Goal: Transaction & Acquisition: Download file/media

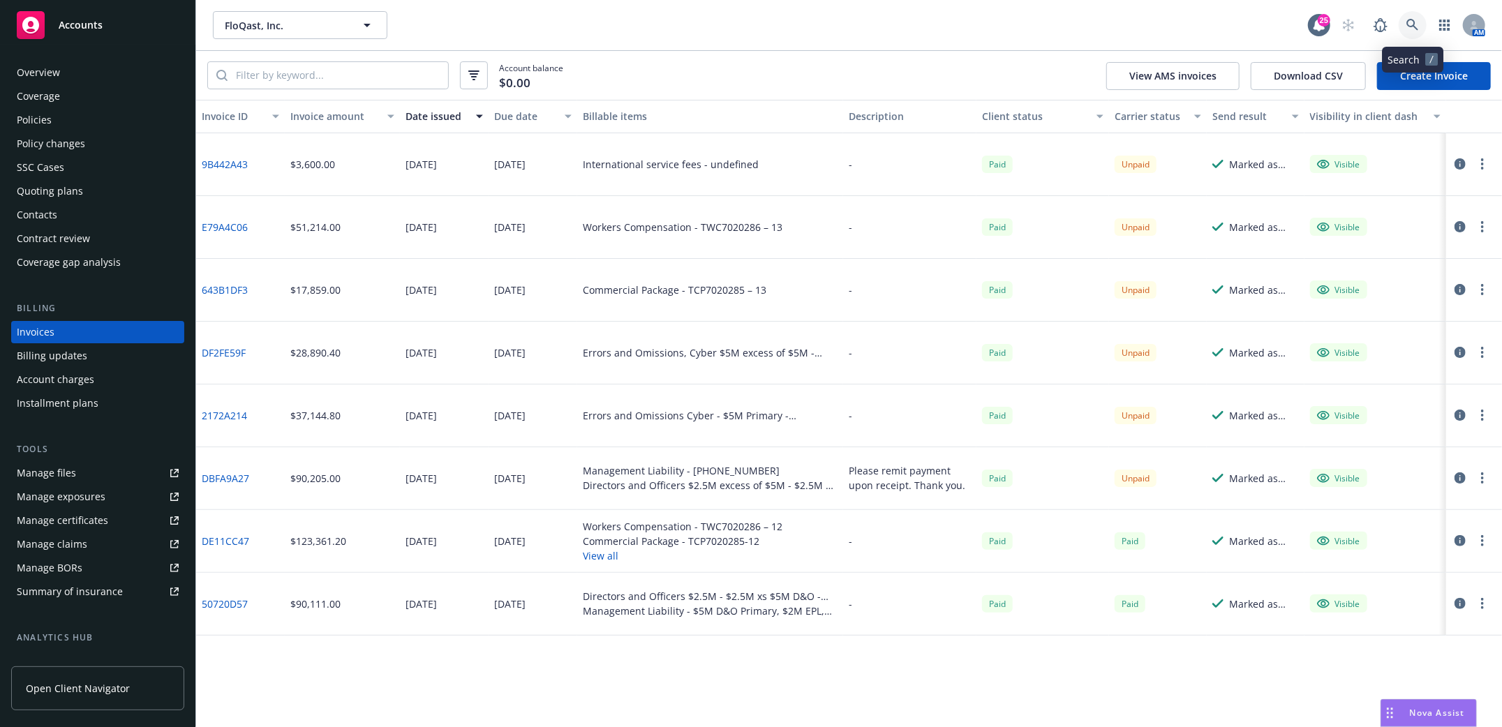
click at [1416, 24] on icon at bounding box center [1413, 25] width 13 height 13
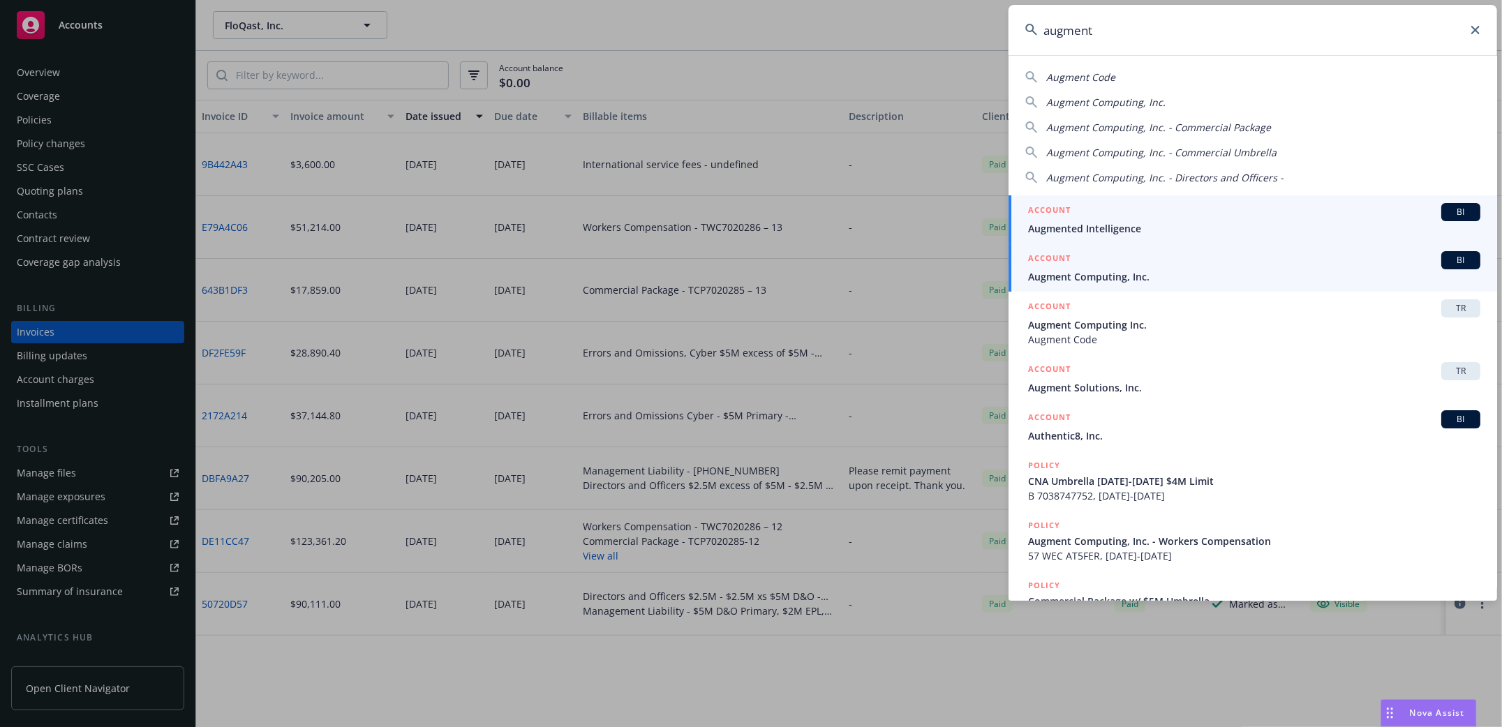
type input "augment"
click at [1077, 270] on span "Augment Computing, Inc." at bounding box center [1254, 276] width 452 height 15
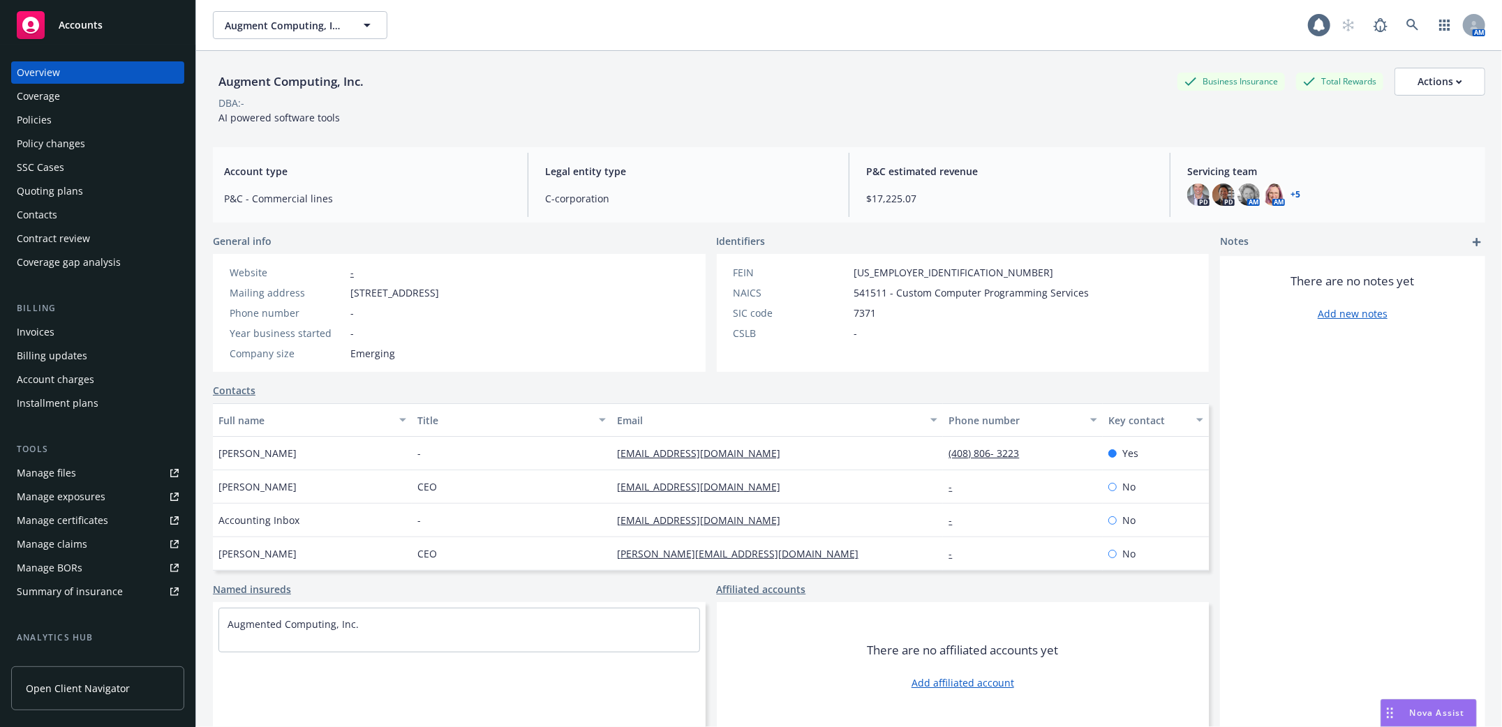
click at [39, 121] on div "Policies" at bounding box center [34, 120] width 35 height 22
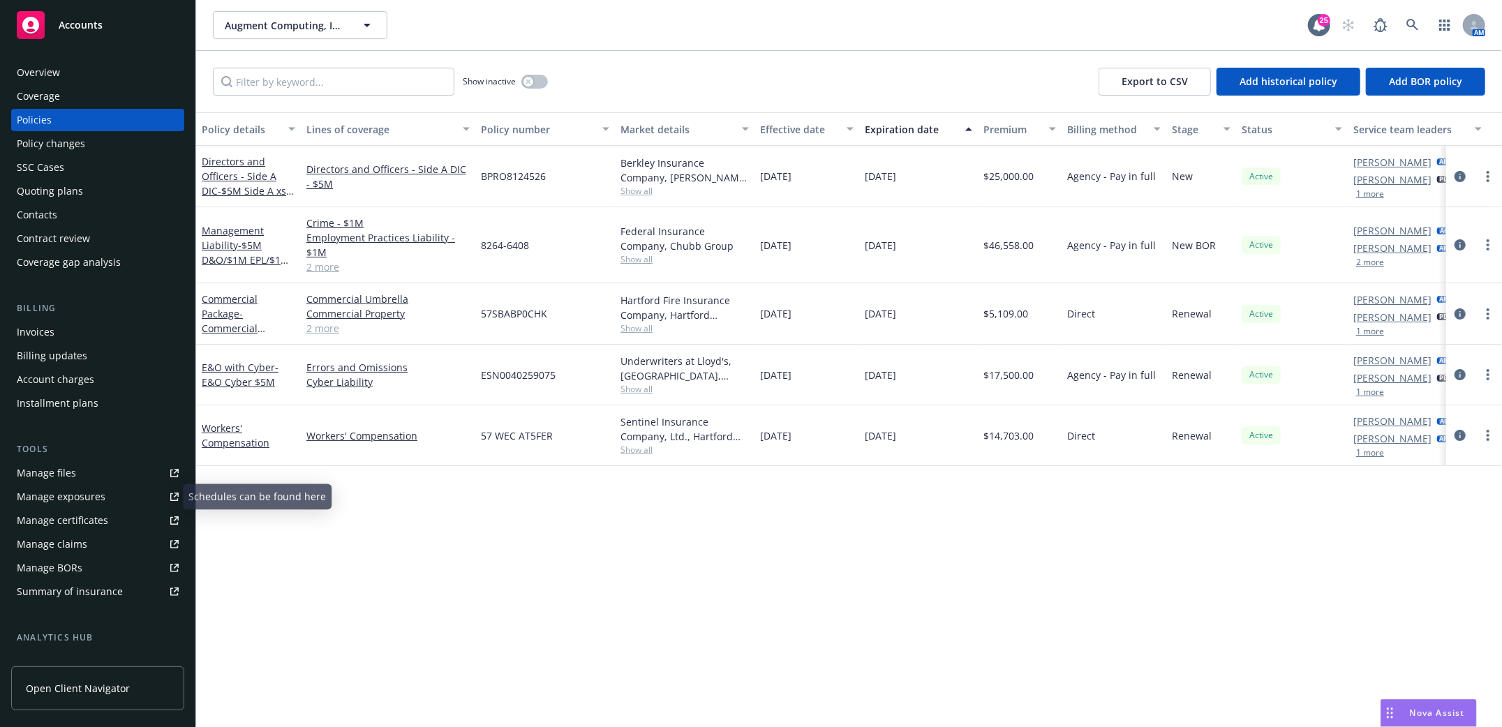
click at [47, 472] on div "Manage files" at bounding box center [46, 473] width 59 height 22
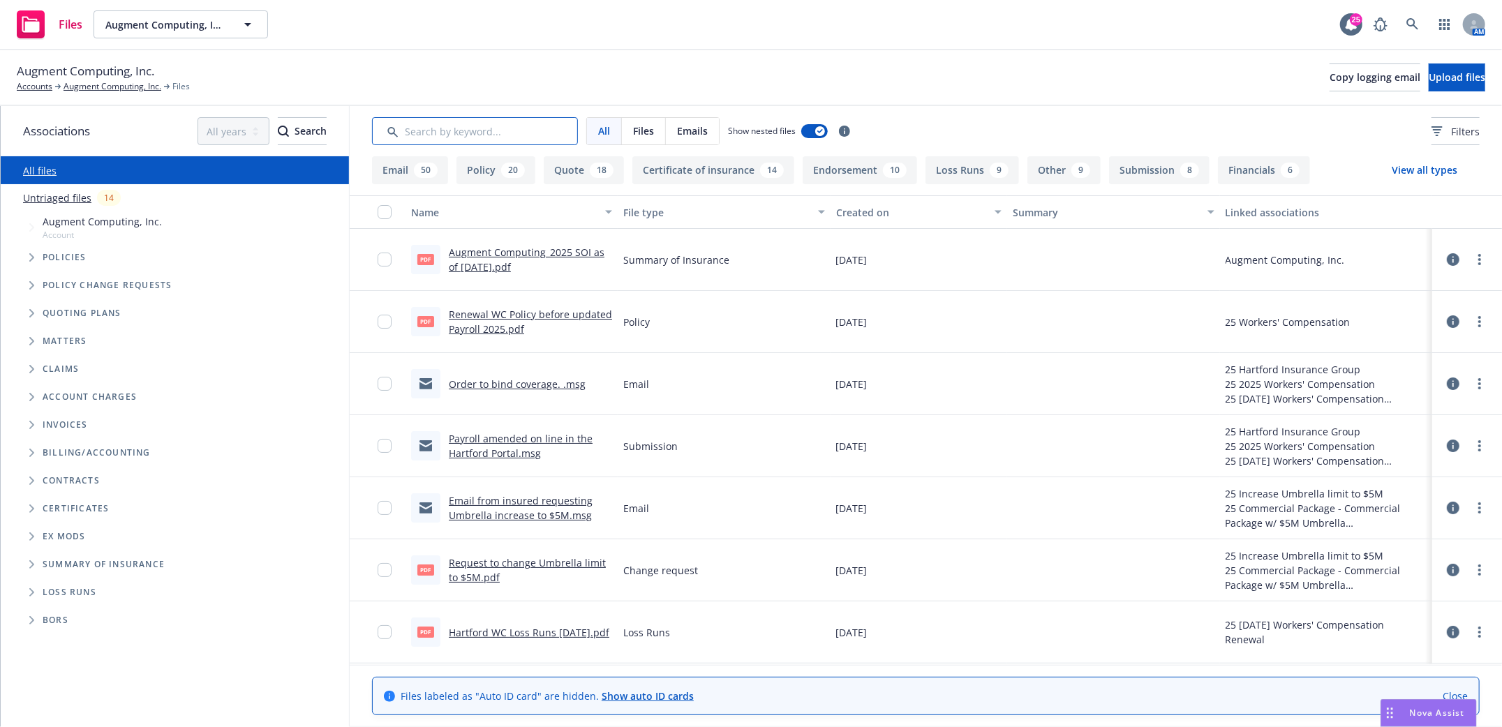
click at [528, 129] on input "Search by keyword..." at bounding box center [475, 131] width 206 height 28
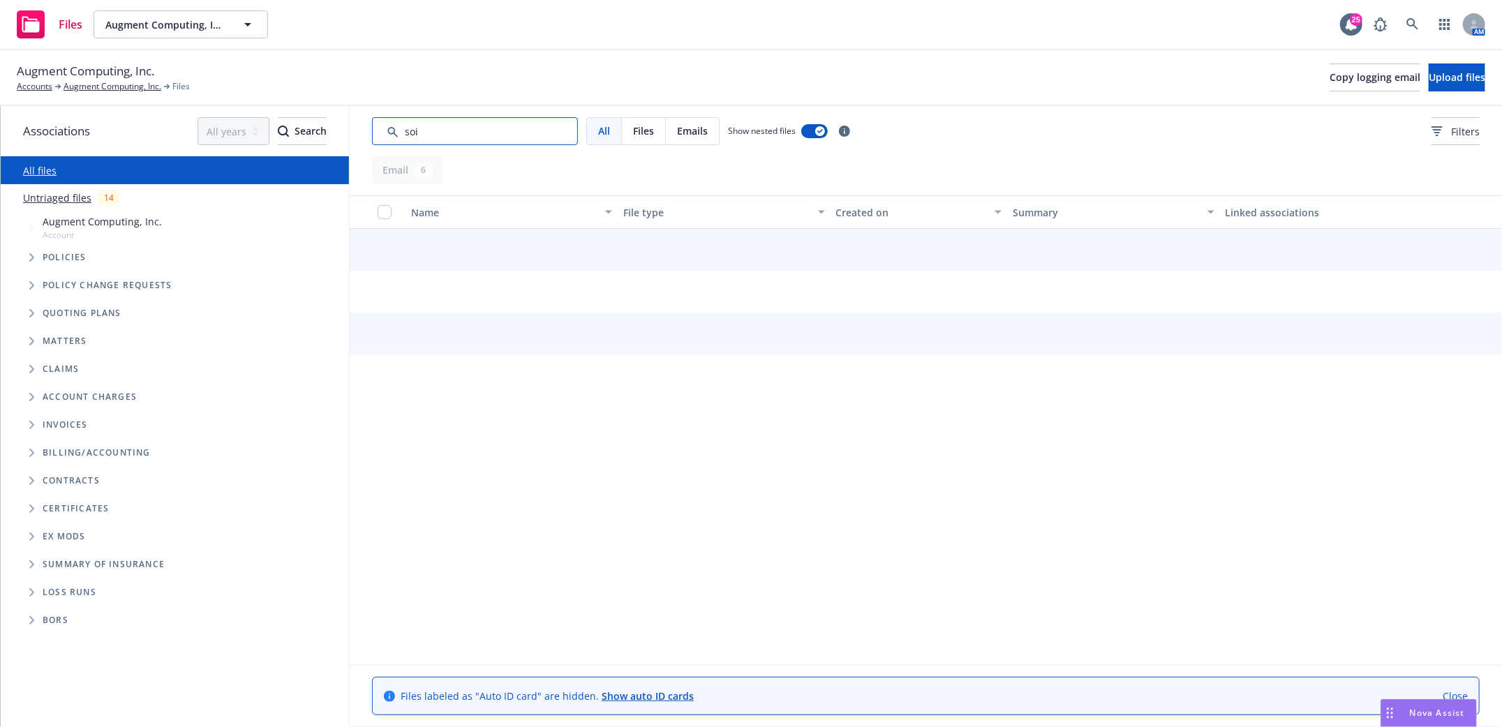
type input "soi"
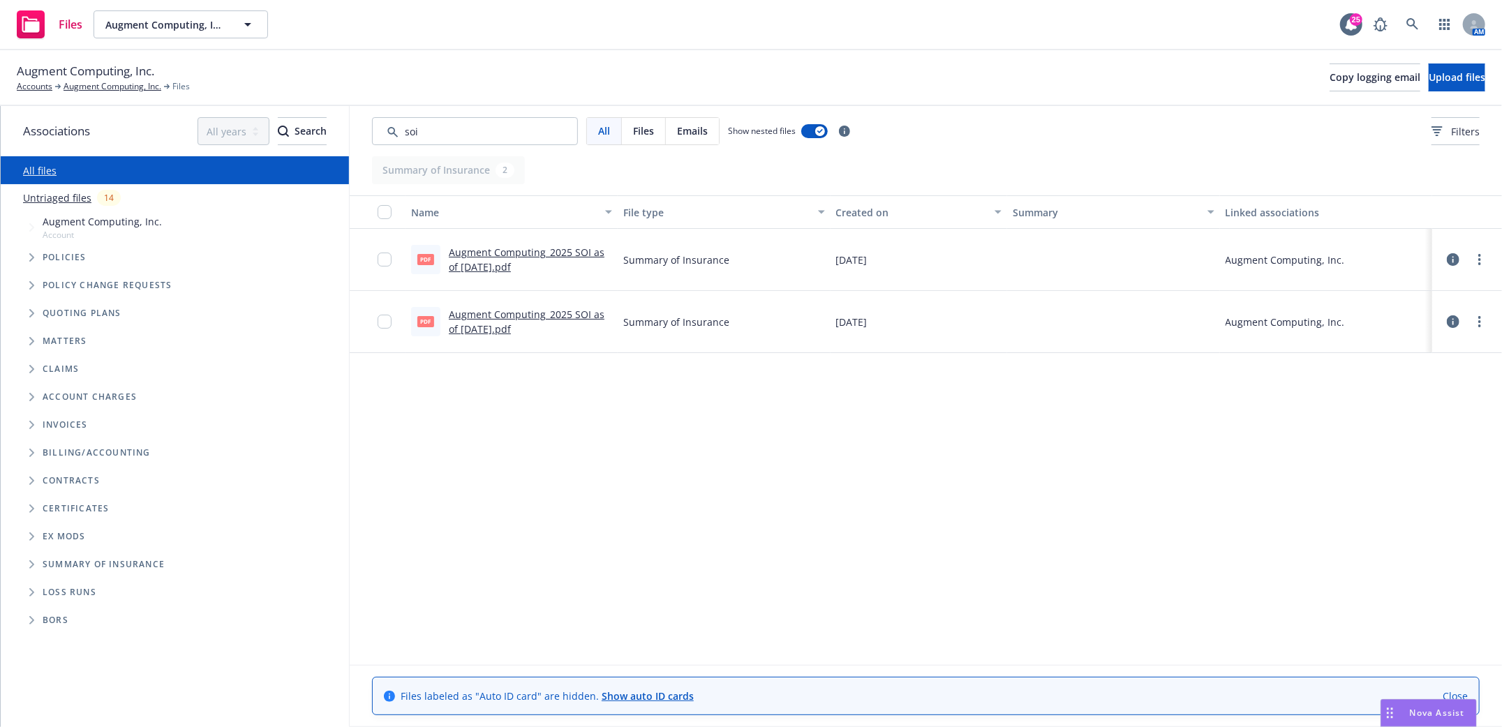
click at [525, 252] on link "Augment Computing_2025 SOI as of 2.28.2025.pdf" at bounding box center [527, 260] width 156 height 28
click at [92, 84] on link "Augment Computing, Inc." at bounding box center [113, 86] width 98 height 13
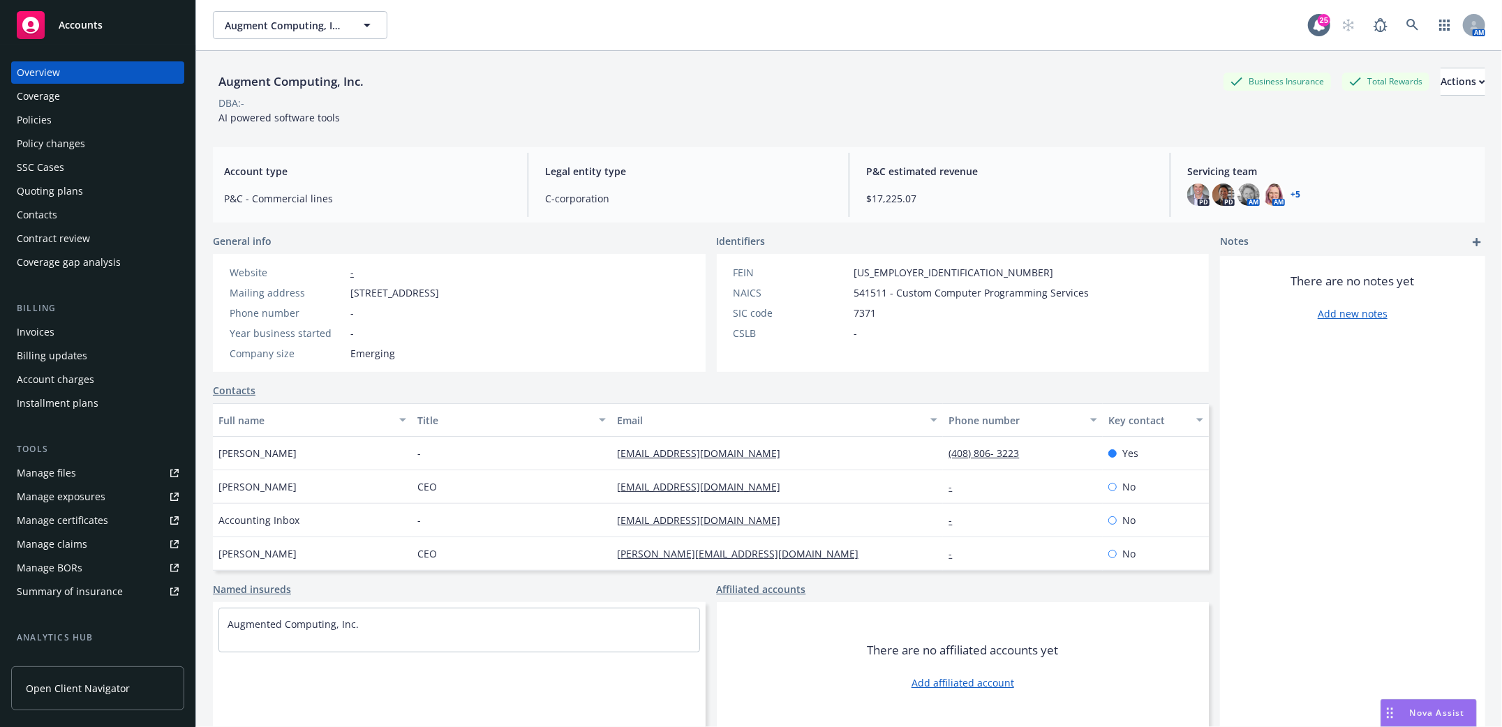
click at [29, 124] on div "Policies" at bounding box center [34, 120] width 35 height 22
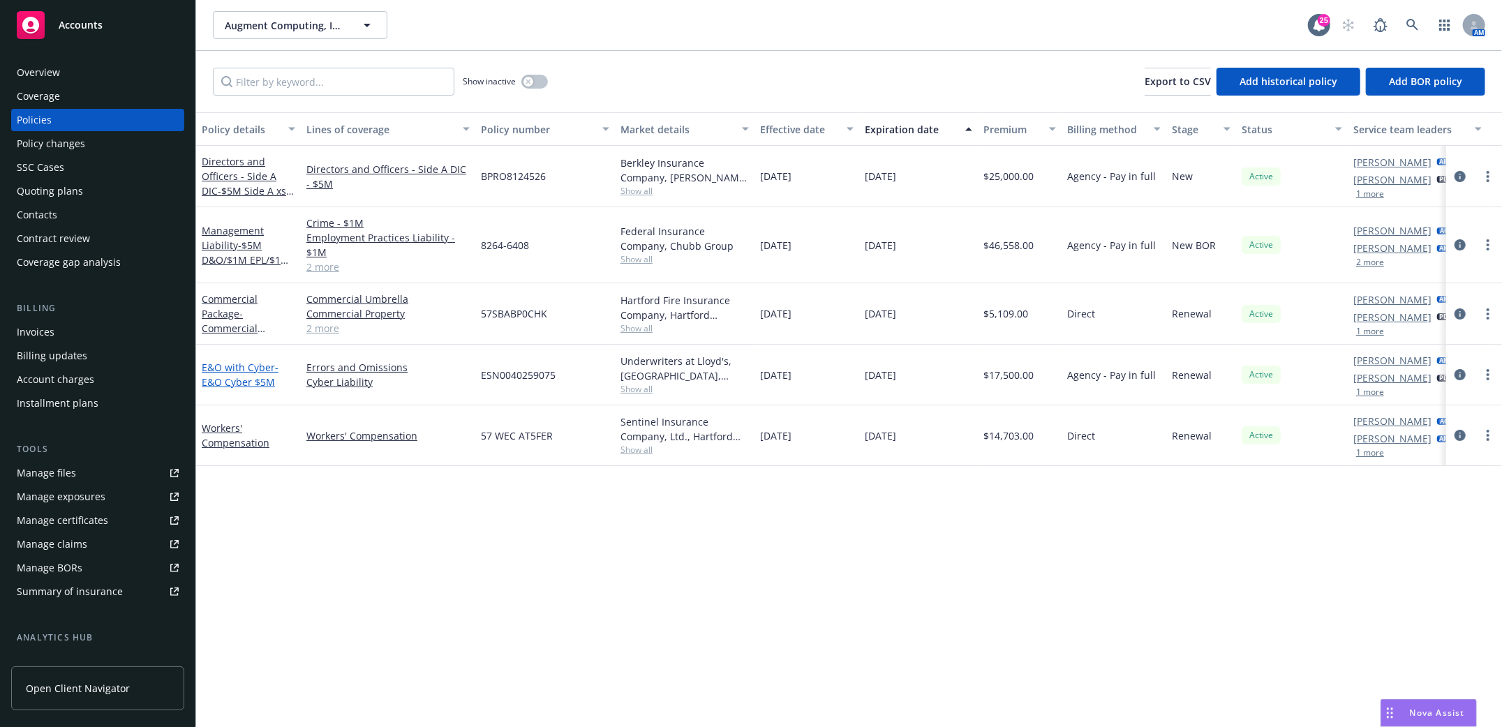
click at [219, 384] on span "- E&O Cyber $5M" at bounding box center [240, 375] width 77 height 28
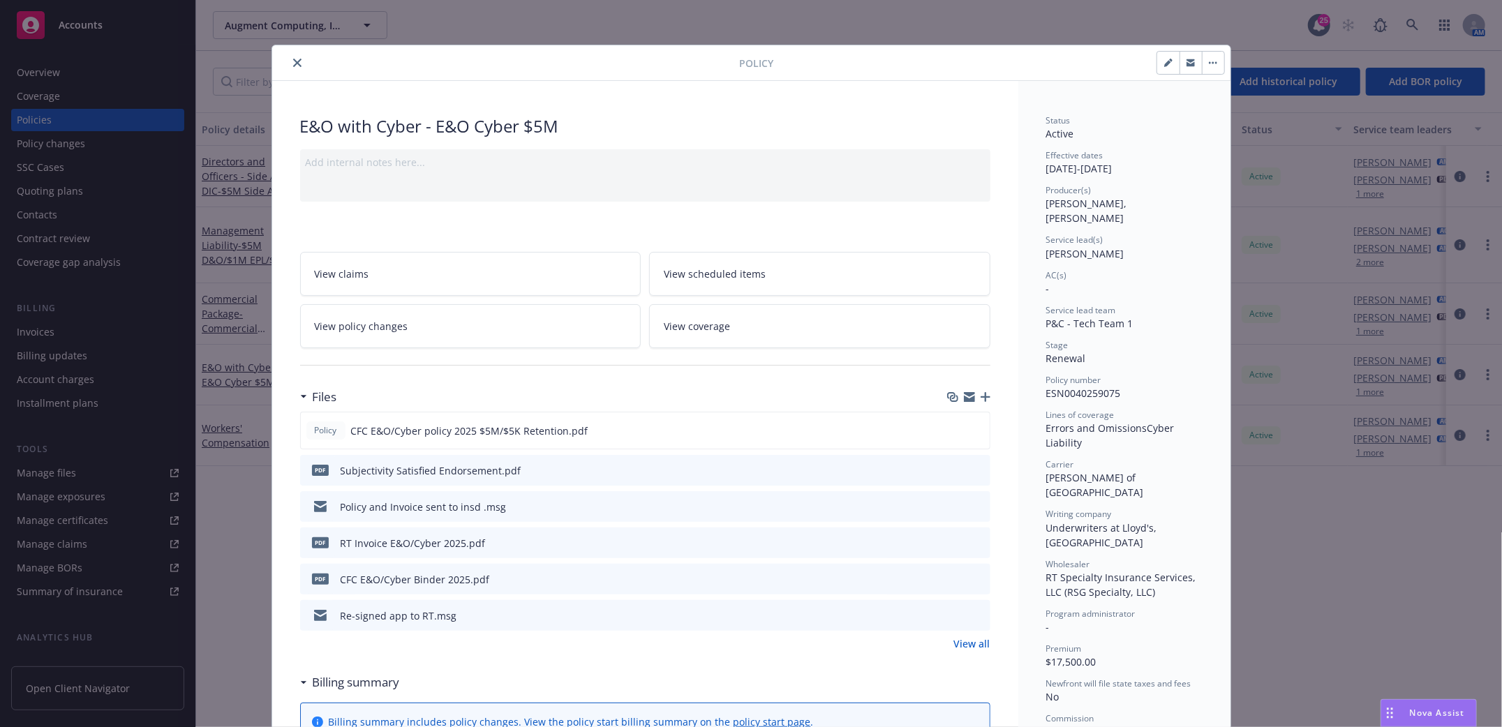
click at [294, 64] on icon "close" at bounding box center [297, 63] width 8 height 8
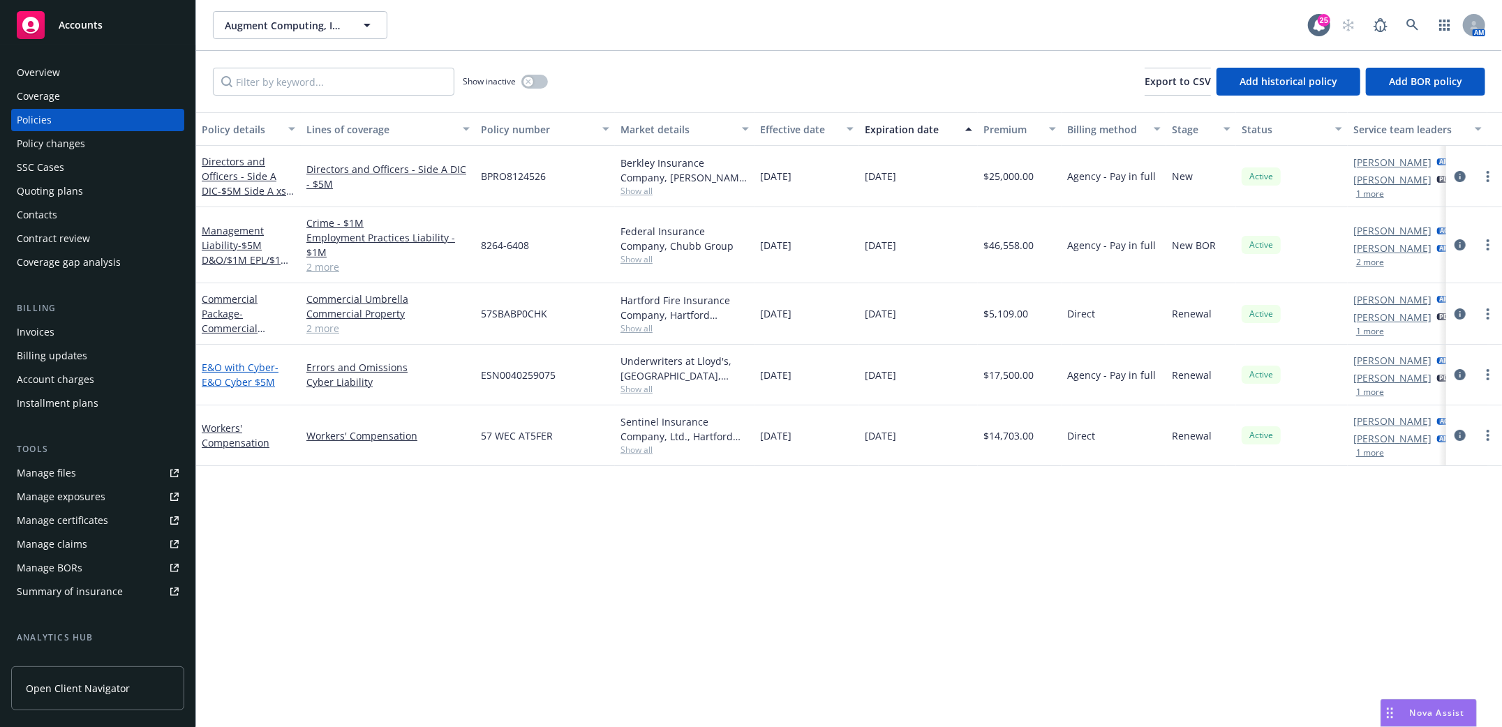
click at [255, 364] on link "E&O with Cyber - E&O Cyber $5M" at bounding box center [240, 375] width 77 height 28
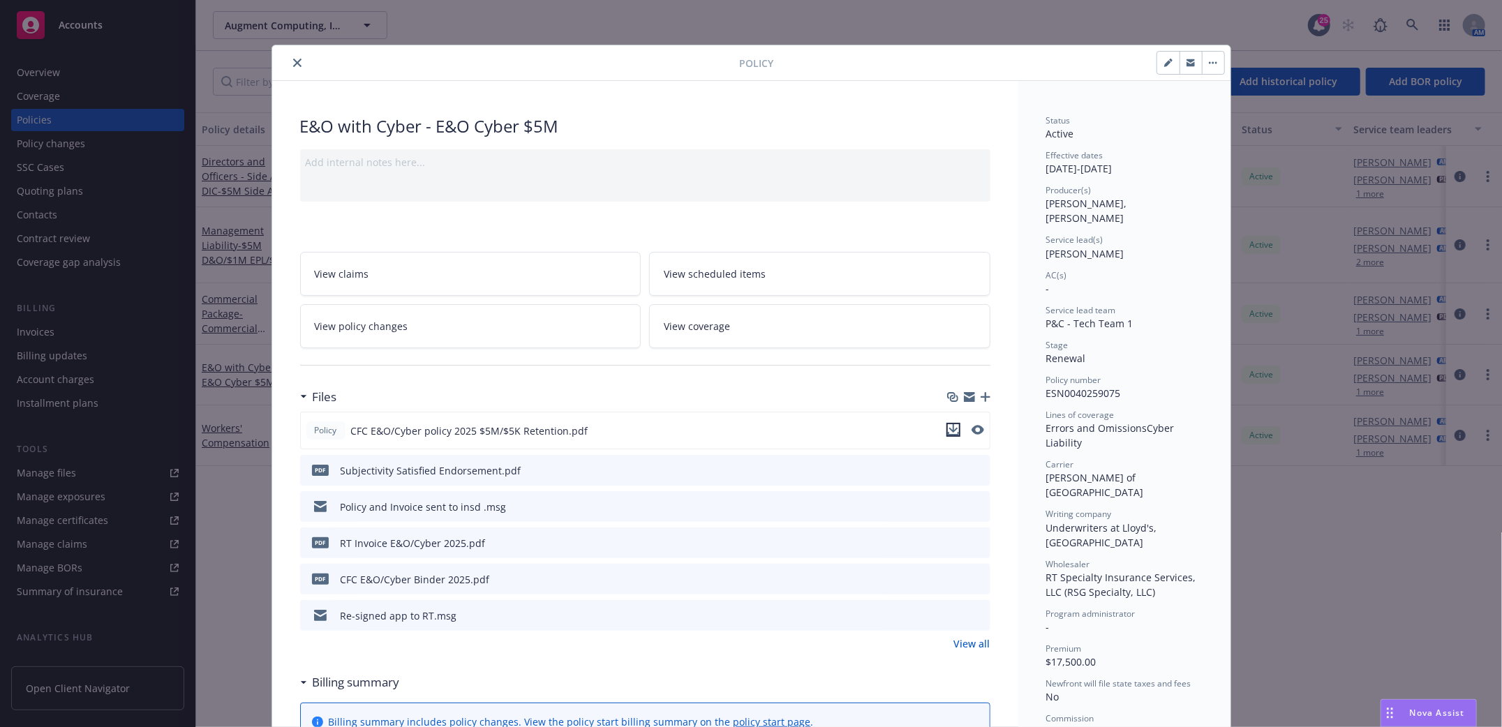
click at [948, 428] on icon "download file" at bounding box center [953, 429] width 11 height 11
click at [293, 59] on icon "close" at bounding box center [297, 63] width 8 height 8
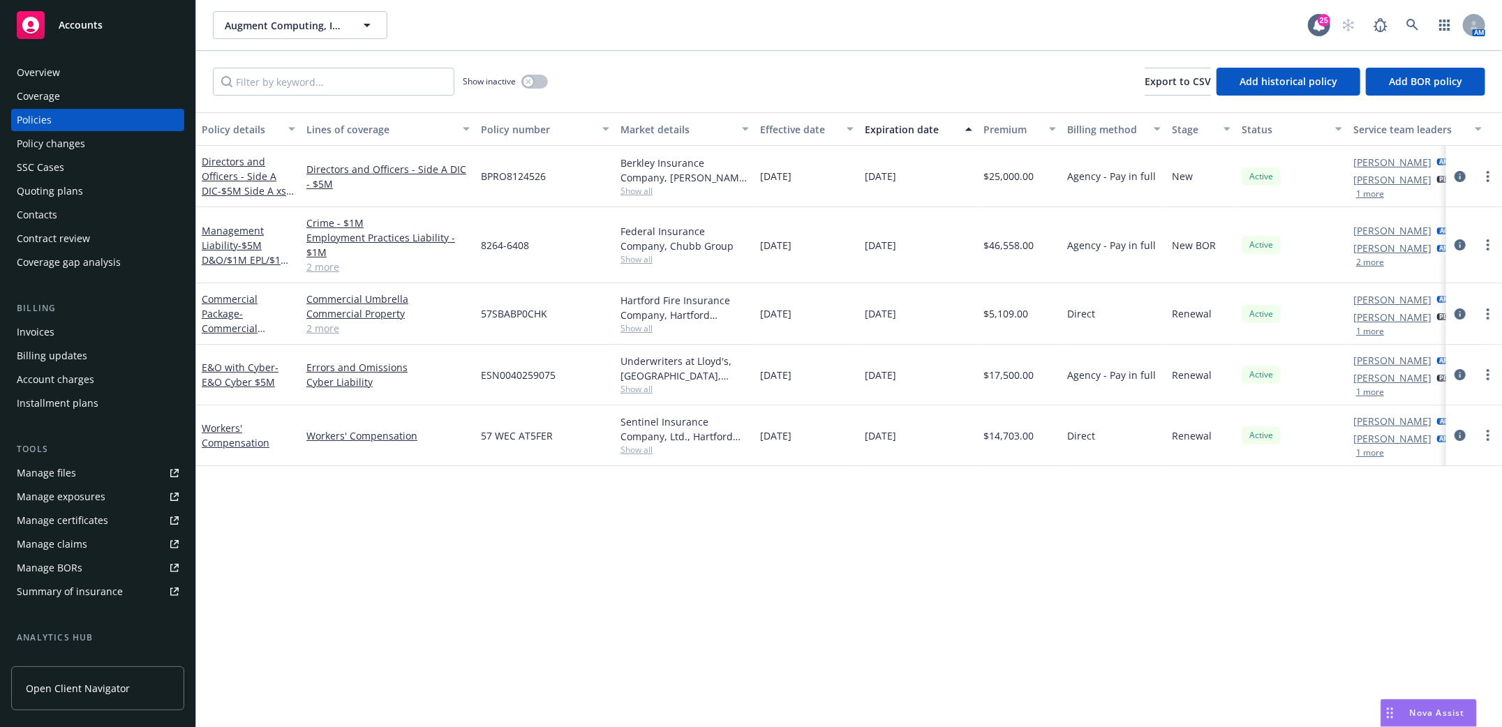
click at [34, 68] on div "Overview" at bounding box center [38, 72] width 43 height 22
click at [1414, 28] on icon at bounding box center [1413, 25] width 13 height 13
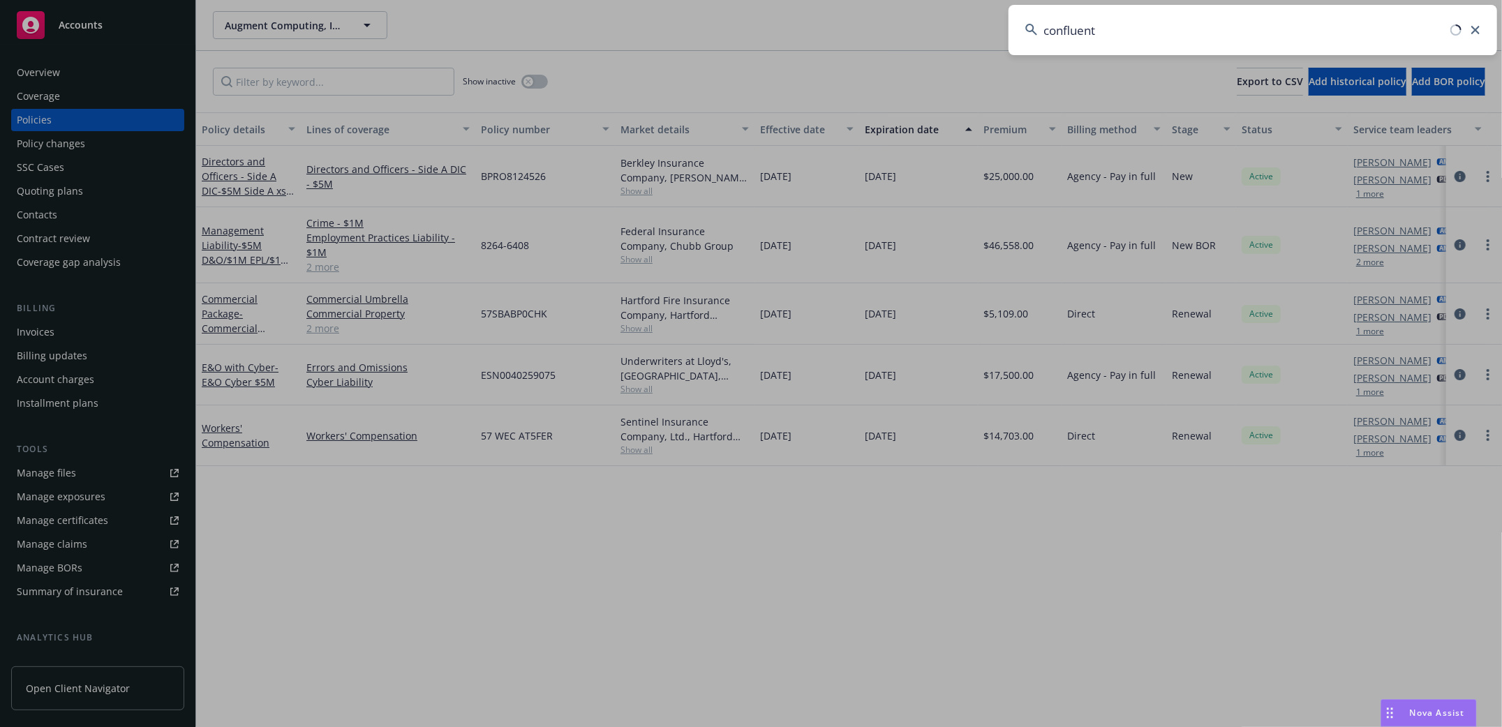
type input "confluent"
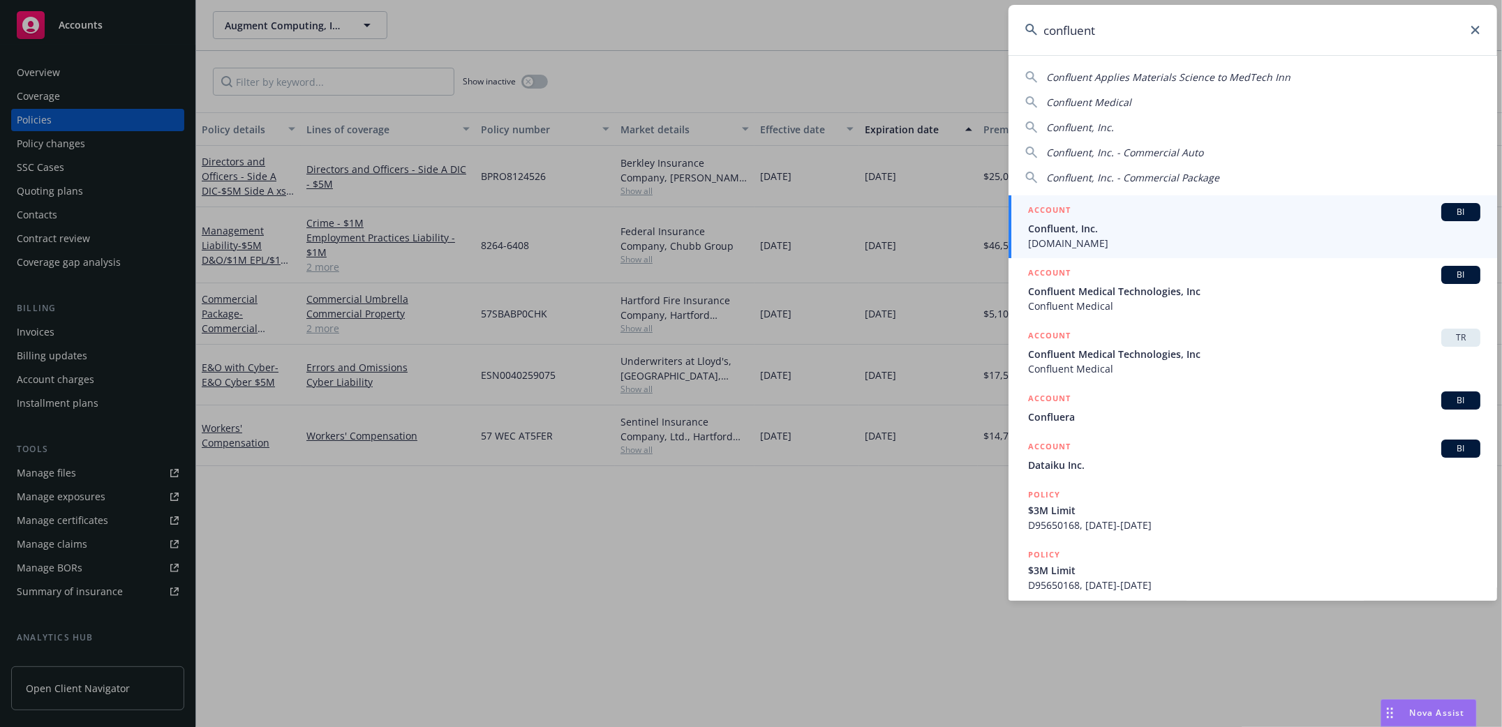
click at [1071, 226] on span "Confluent, Inc." at bounding box center [1254, 228] width 452 height 15
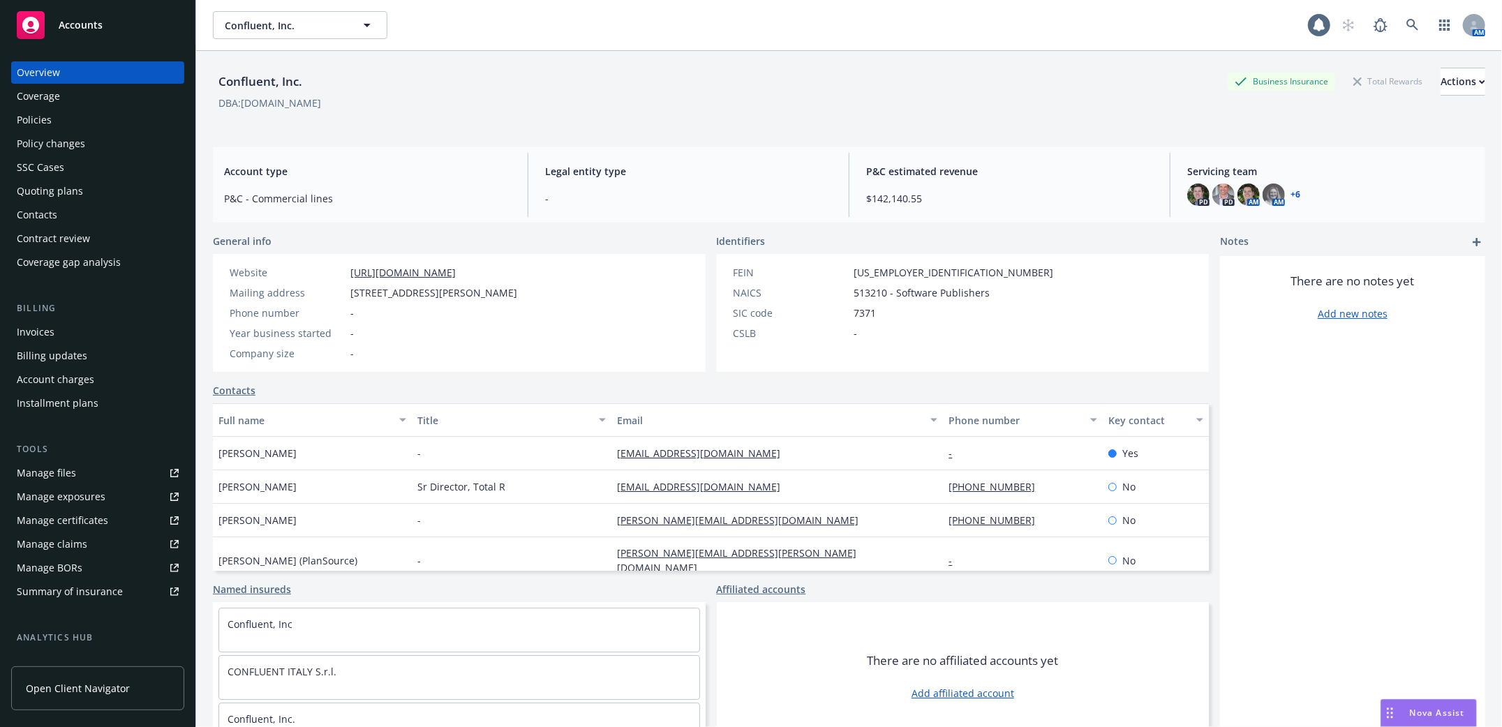
click at [20, 126] on div "Policies" at bounding box center [34, 120] width 35 height 22
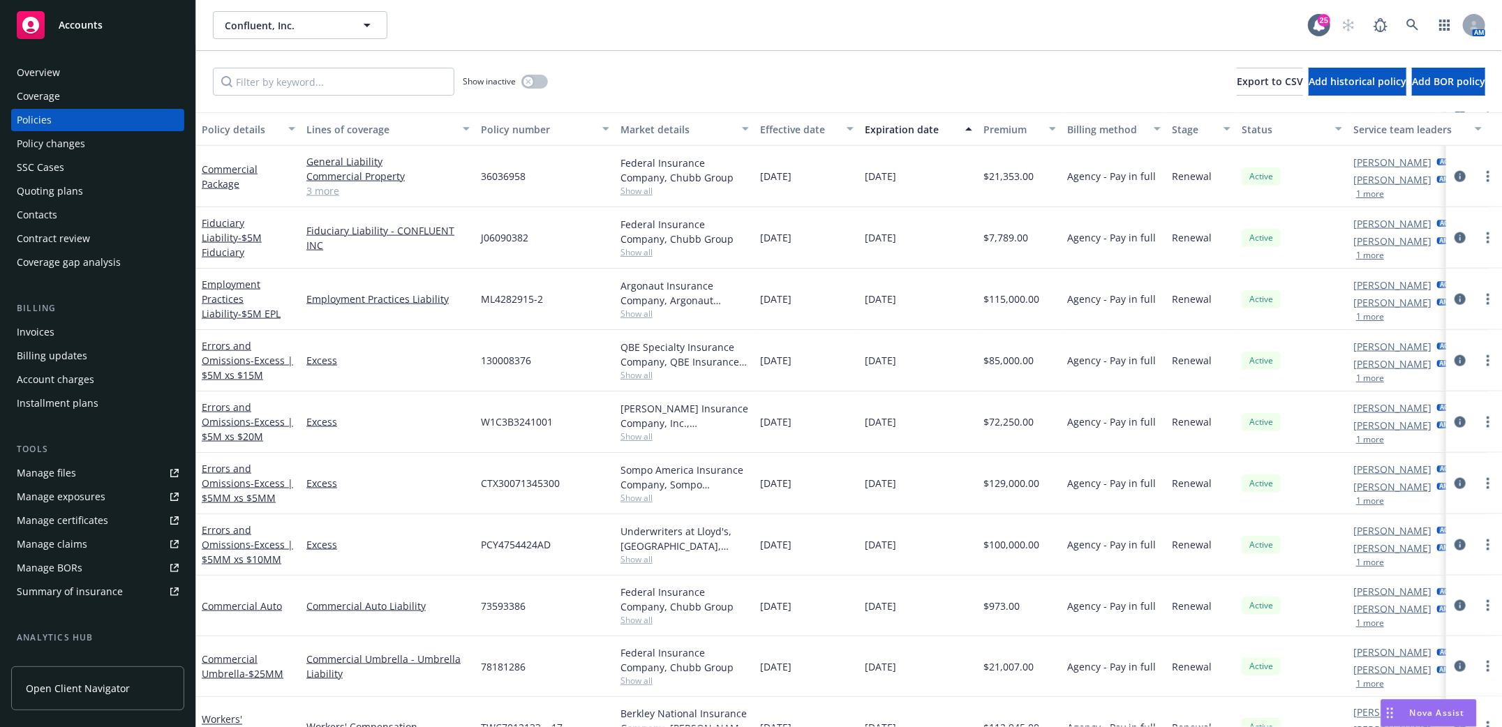
scroll to position [1316, 0]
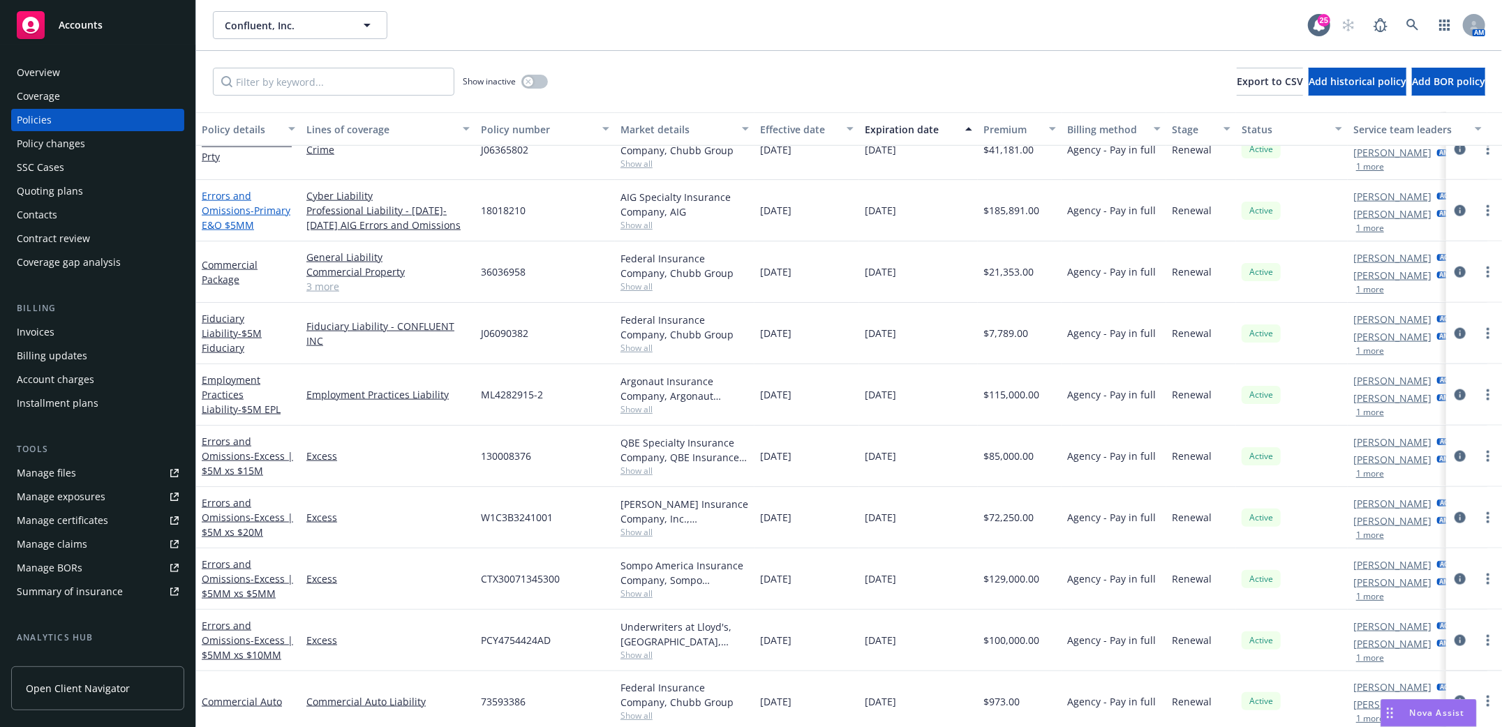
click at [251, 210] on span "- Primary E&O $5MM" at bounding box center [246, 218] width 89 height 28
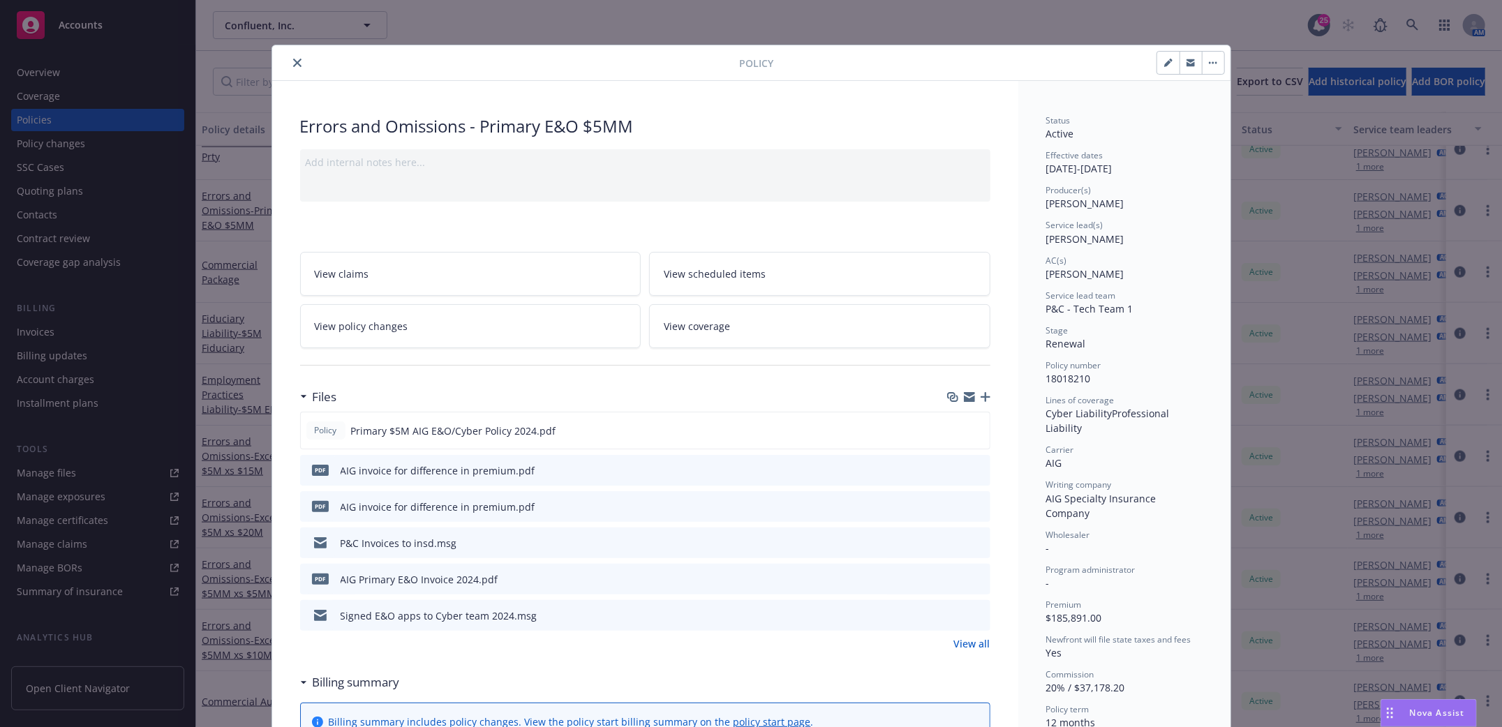
click at [949, 579] on icon "download file" at bounding box center [954, 578] width 11 height 11
drag, startPoint x: 947, startPoint y: 429, endPoint x: 945, endPoint y: 436, distance: 7.1
click at [949, 429] on icon "download file" at bounding box center [953, 428] width 9 height 8
click at [293, 66] on icon "close" at bounding box center [297, 63] width 8 height 8
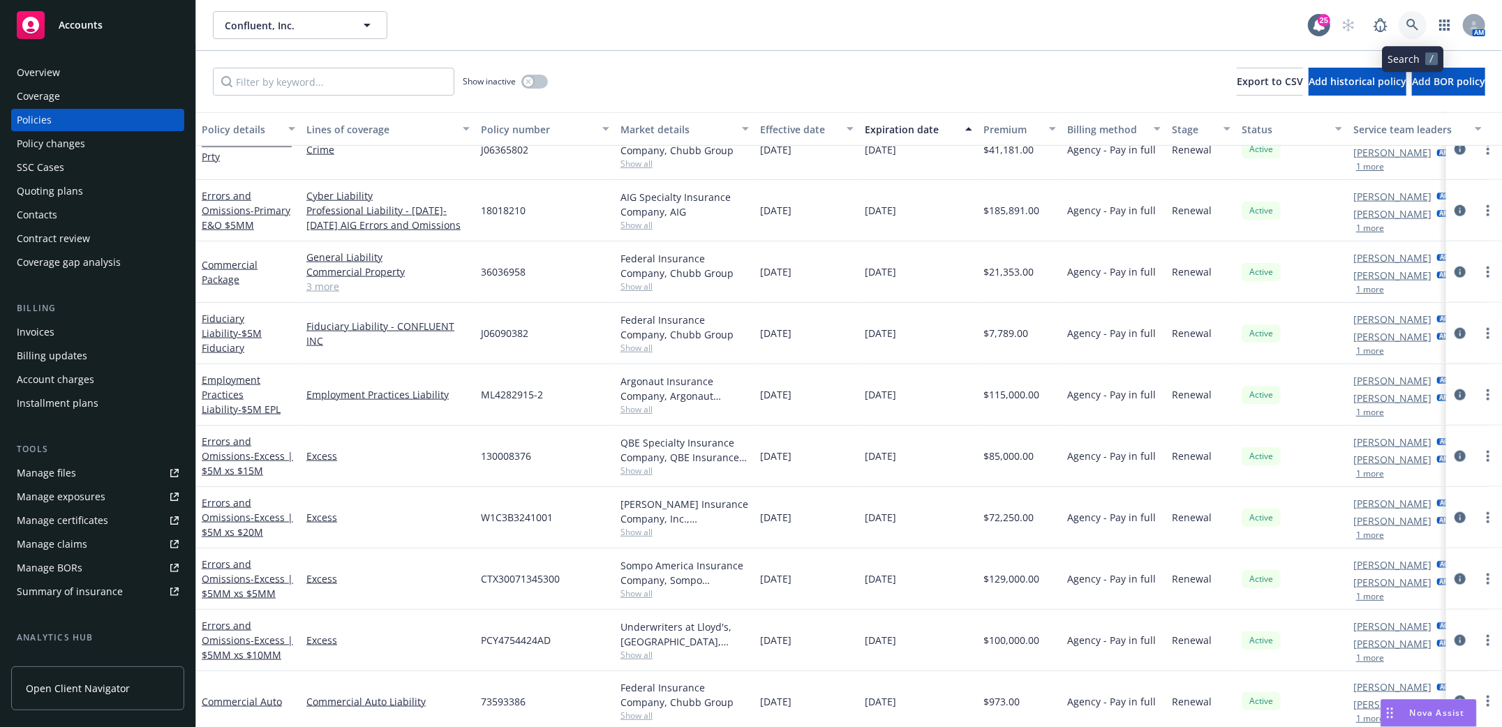
click at [1411, 17] on link at bounding box center [1413, 25] width 28 height 28
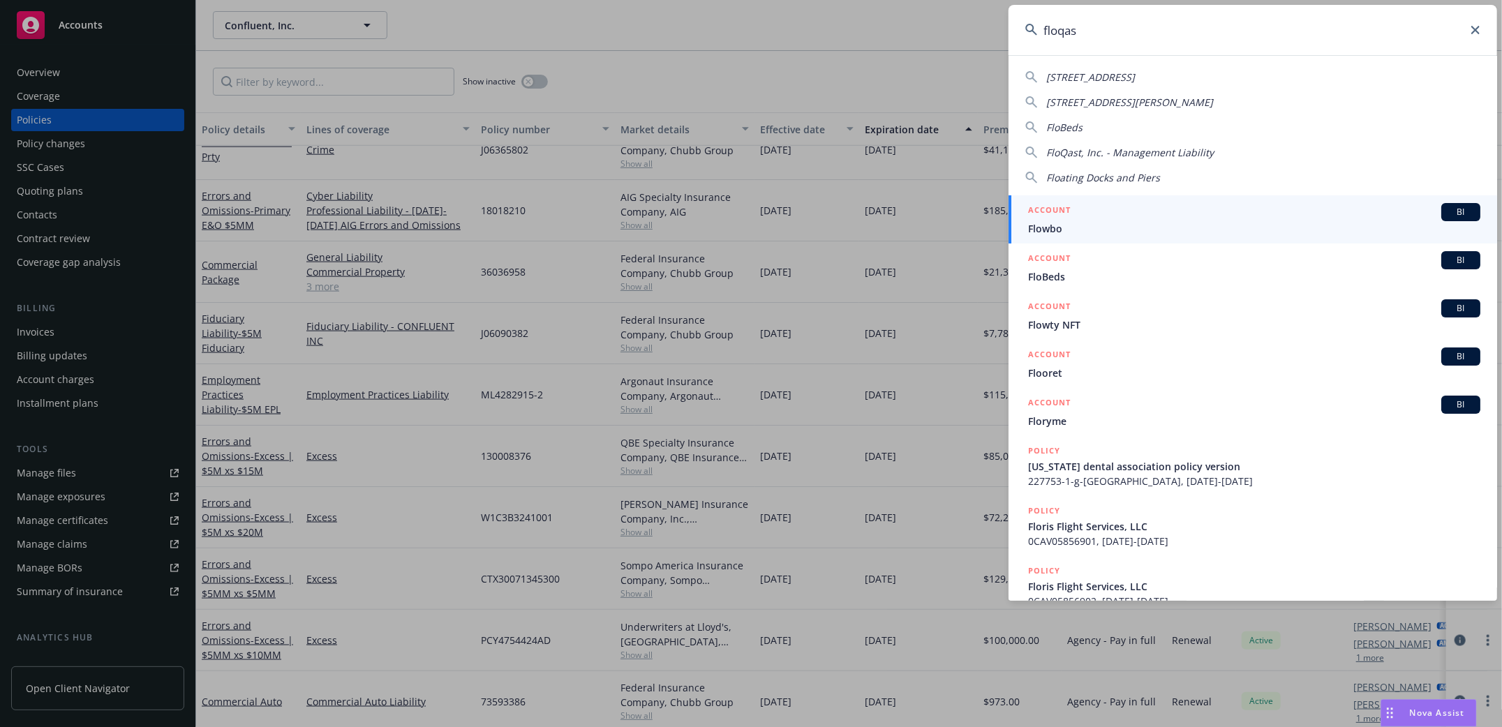
type input "floqast"
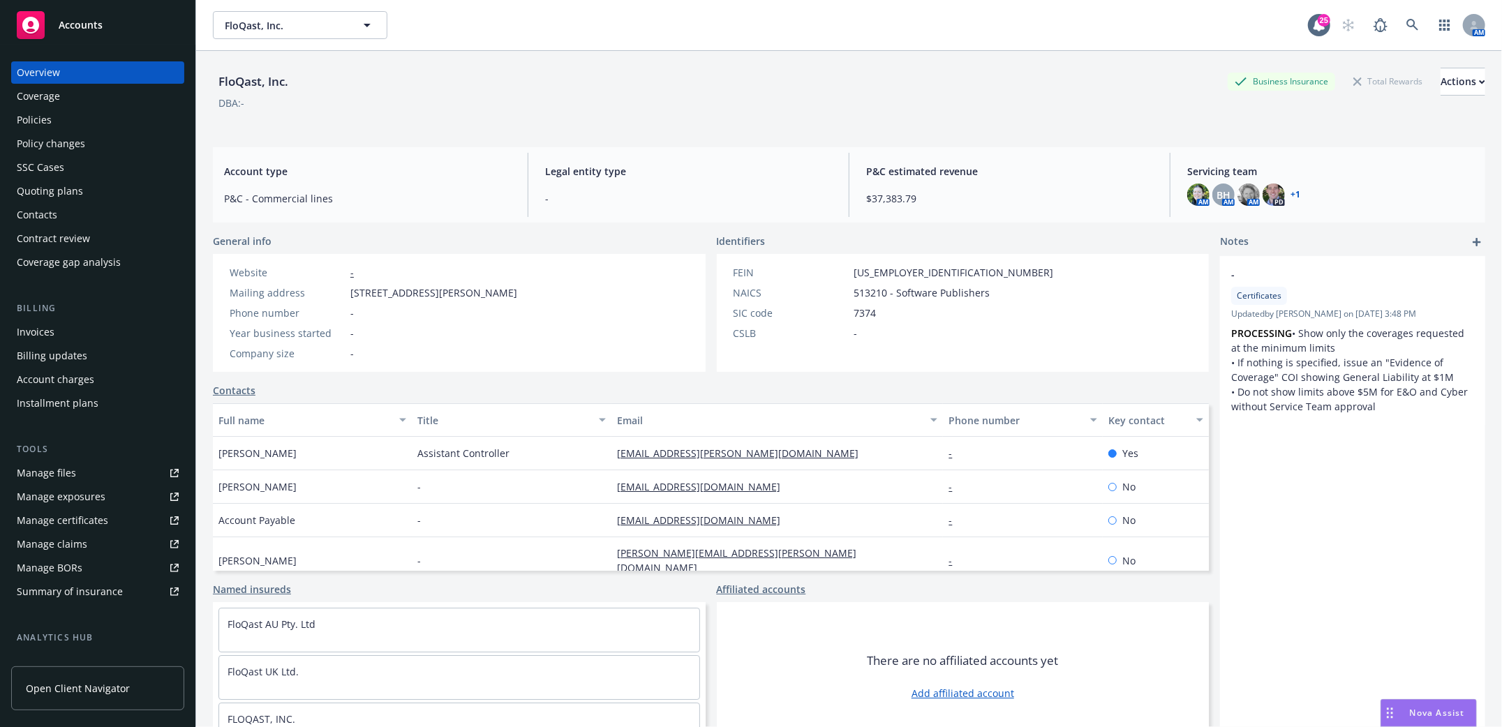
click at [40, 325] on div "Invoices" at bounding box center [36, 332] width 38 height 22
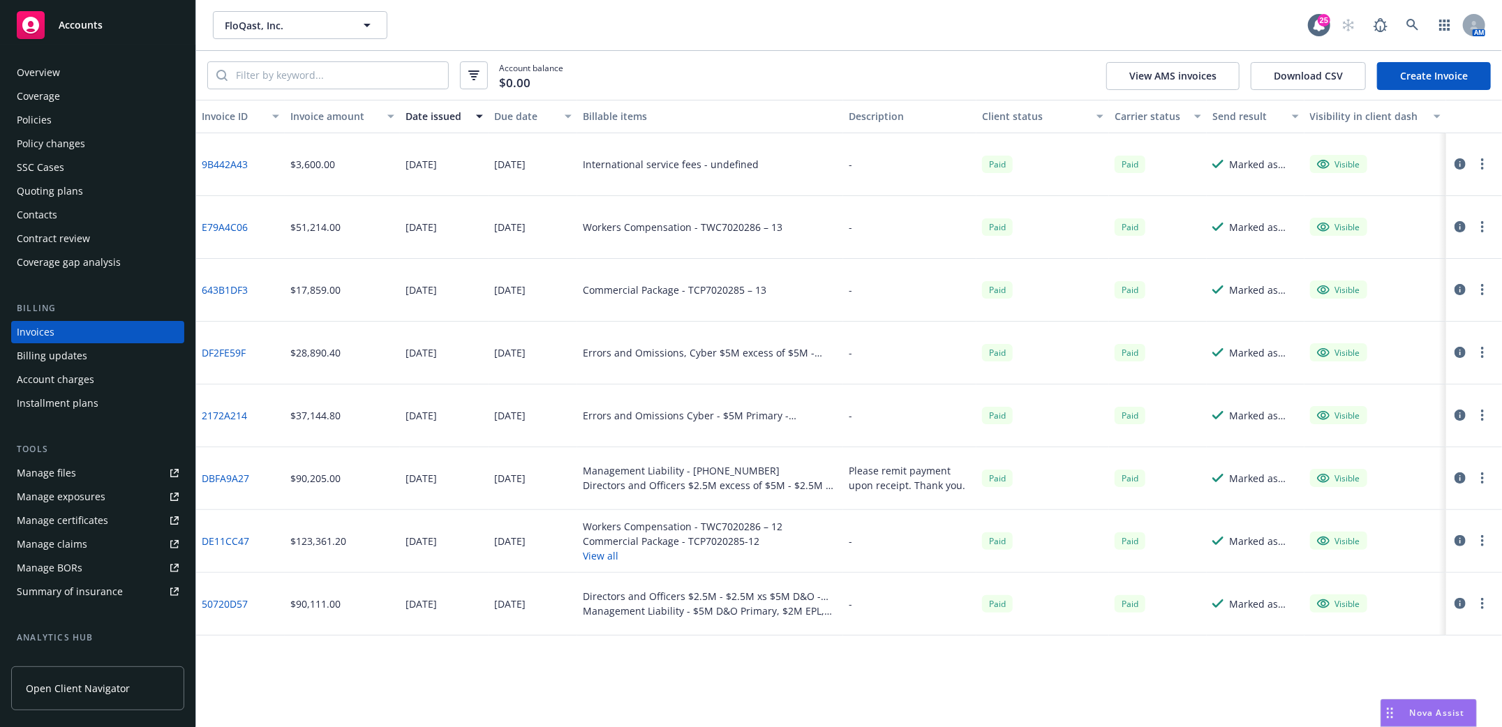
click at [1410, 71] on link "Create Invoice" at bounding box center [1434, 76] width 114 height 28
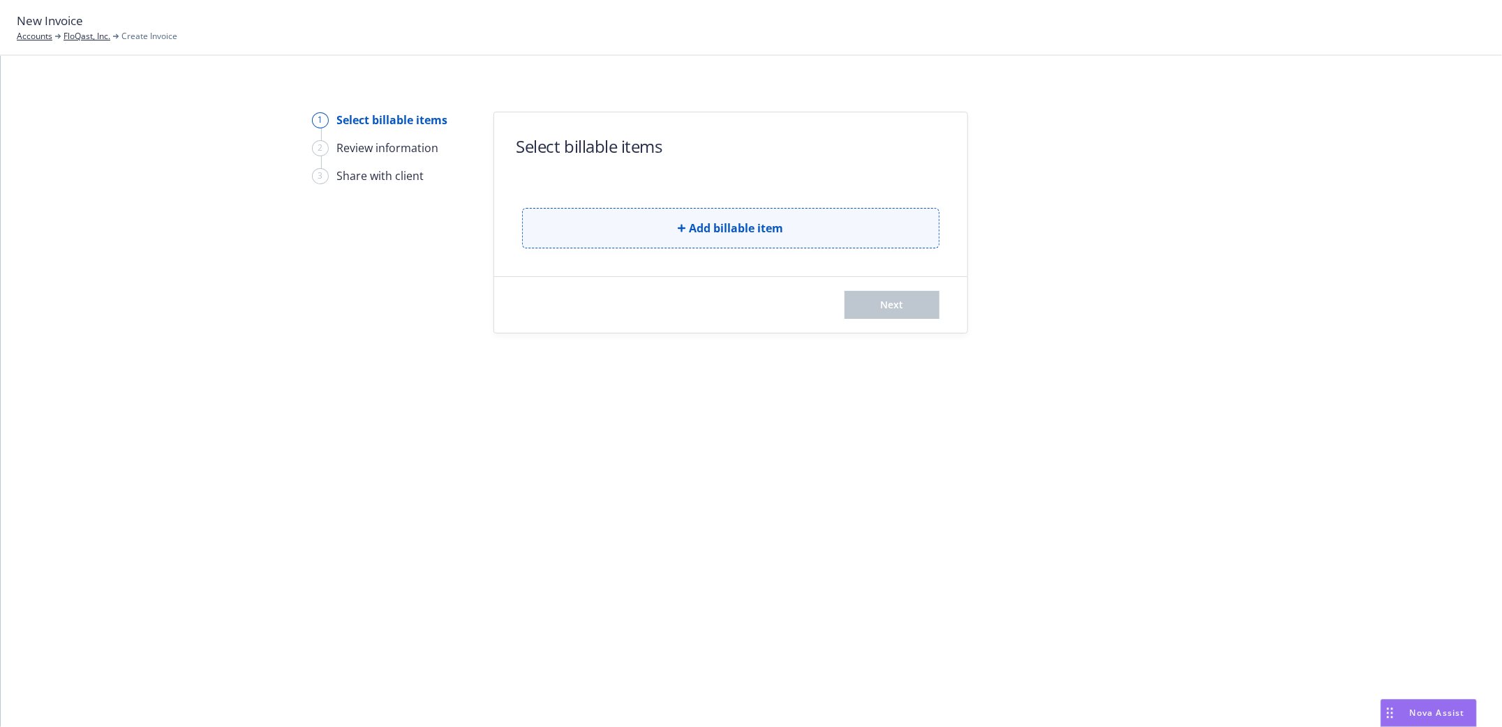
click at [747, 234] on button "Add billable item" at bounding box center [730, 228] width 417 height 40
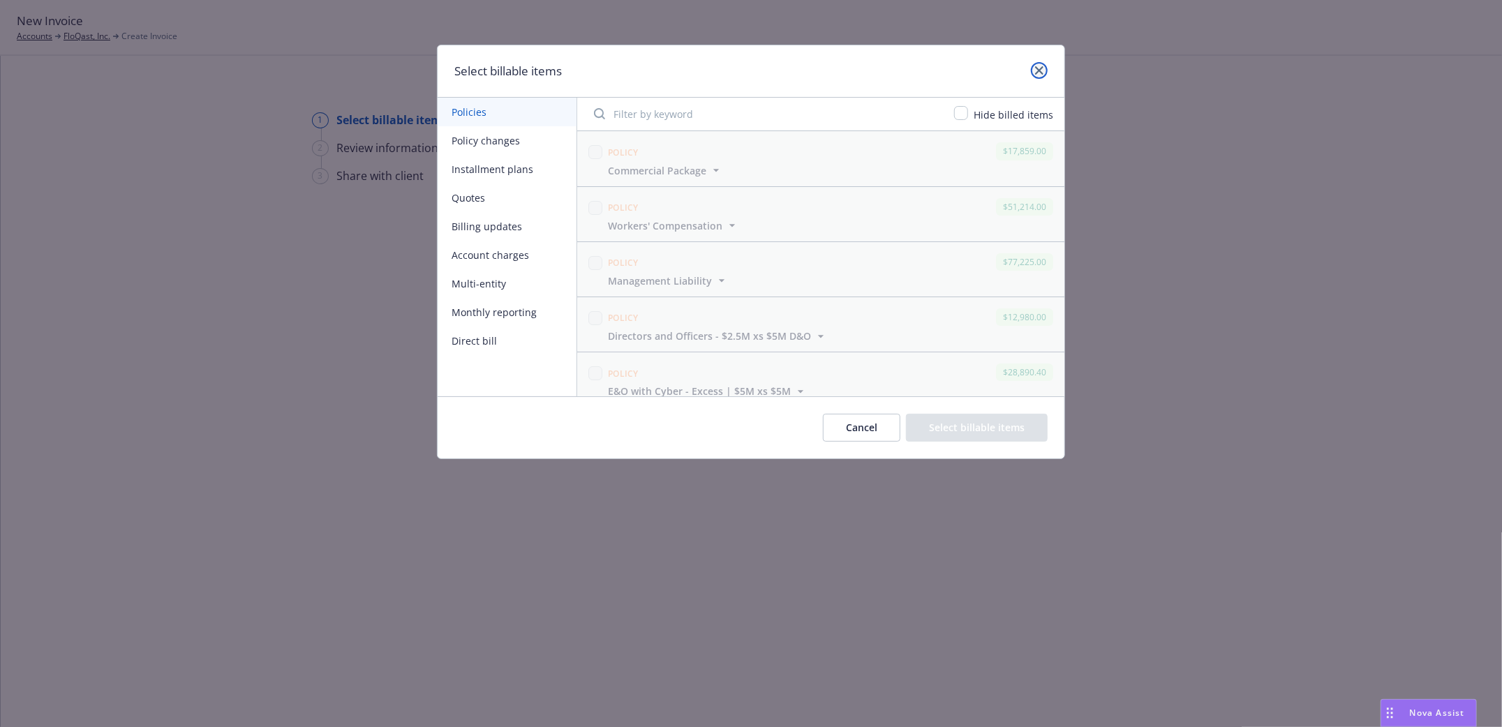
click at [1040, 66] on icon "close" at bounding box center [1039, 70] width 8 height 8
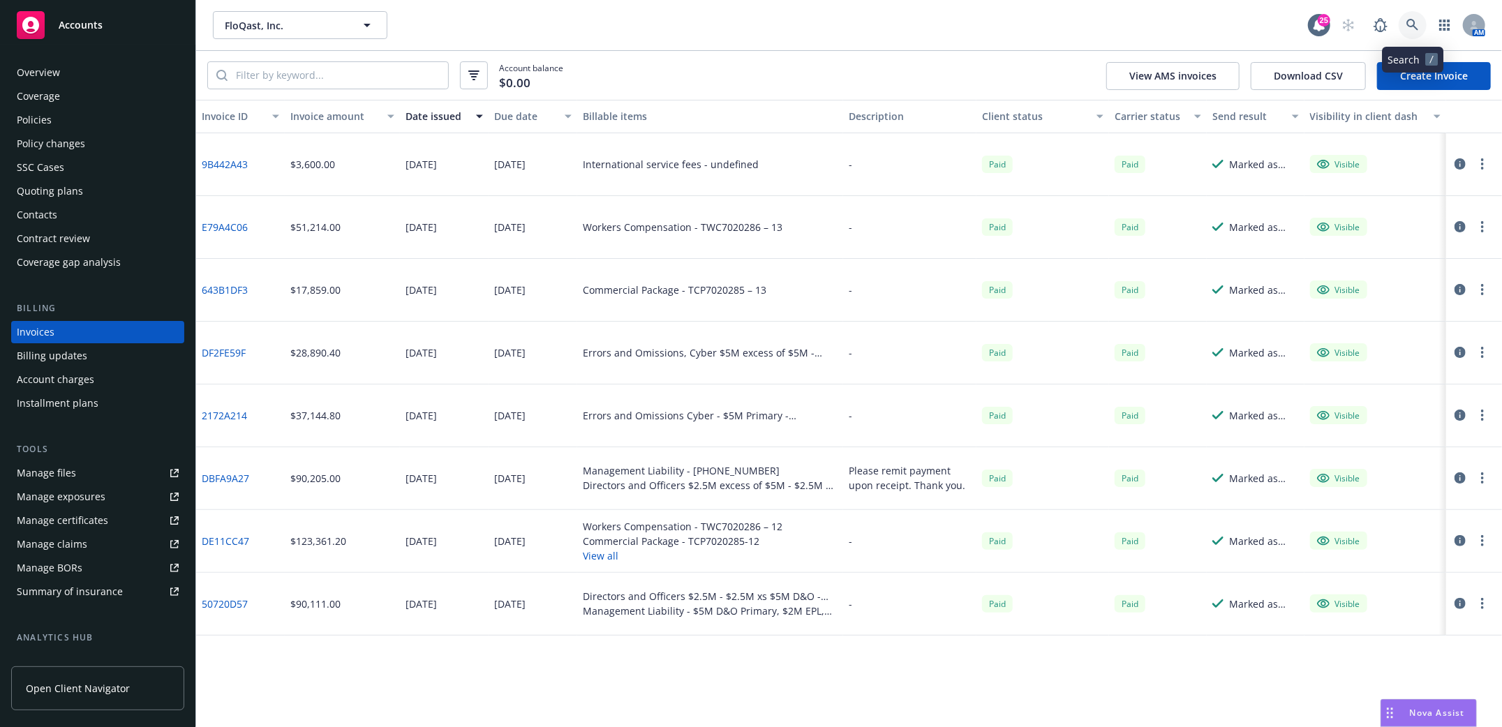
click at [1407, 22] on icon at bounding box center [1413, 25] width 12 height 12
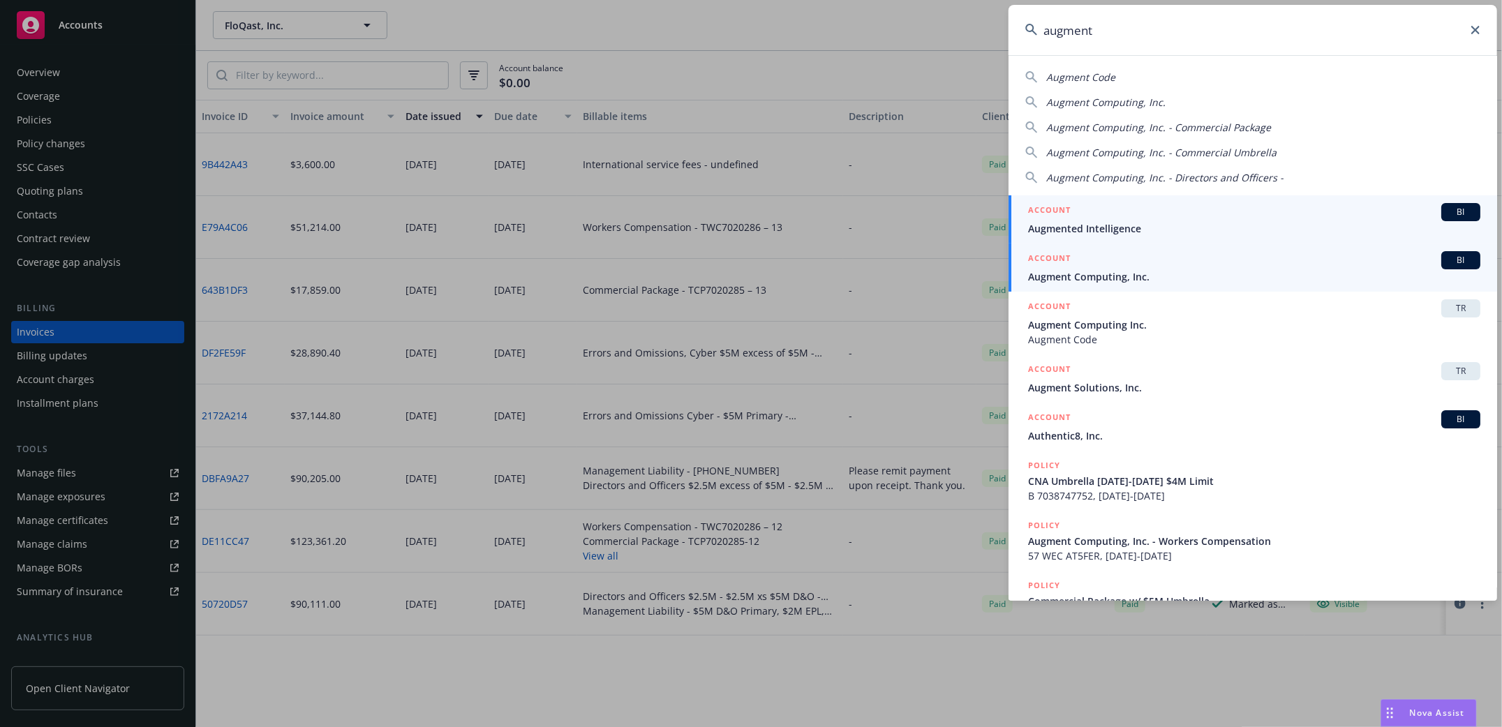
type input "augment"
click at [1078, 274] on span "Augment Computing, Inc." at bounding box center [1254, 276] width 452 height 15
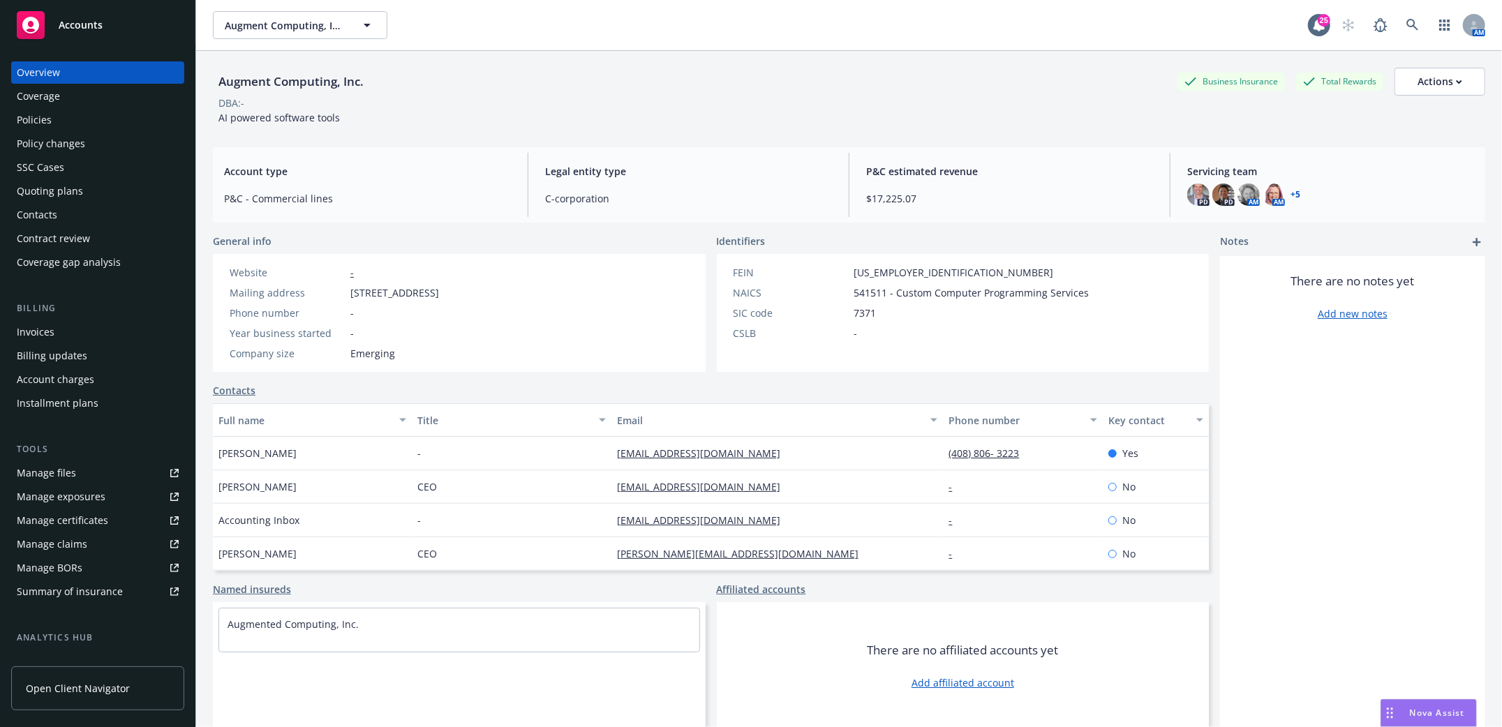
click at [49, 124] on div "Policies" at bounding box center [34, 120] width 35 height 22
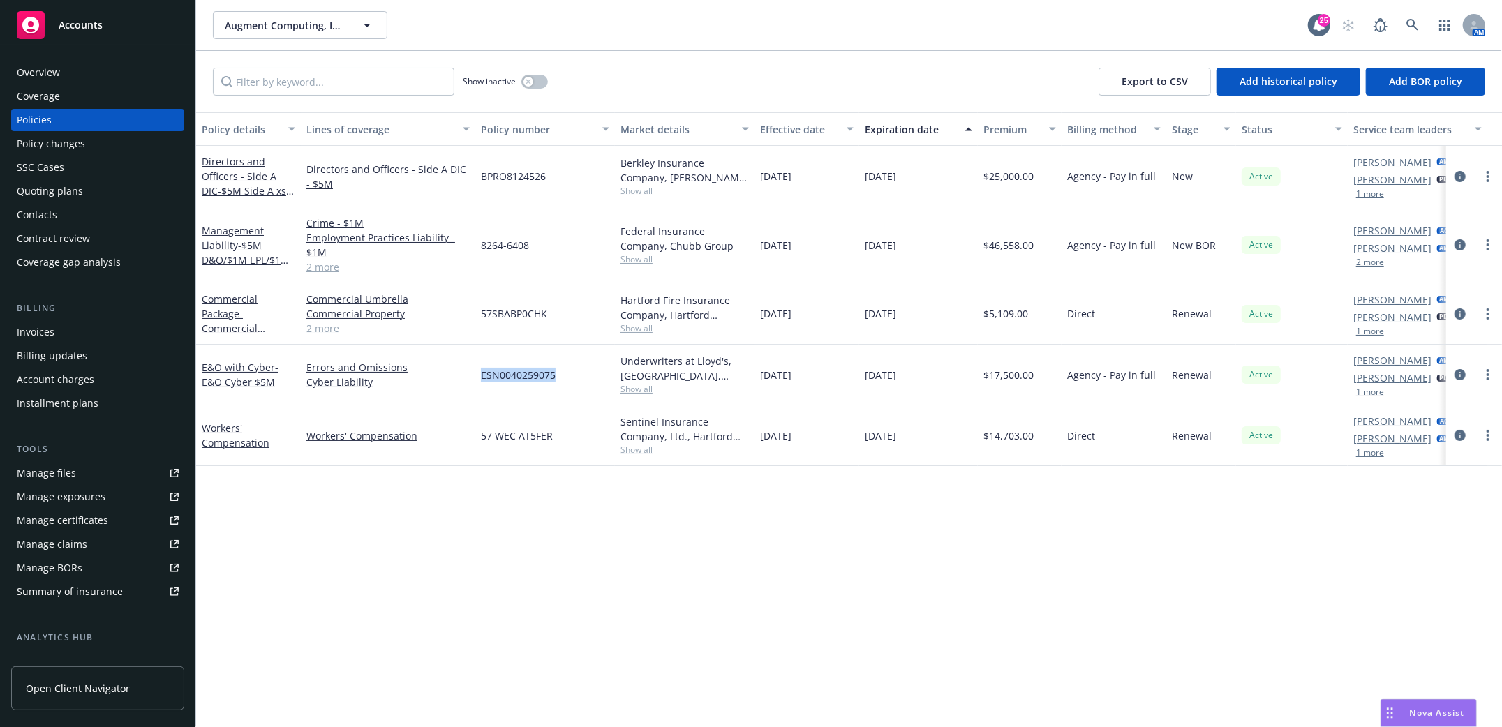
drag, startPoint x: 482, startPoint y: 377, endPoint x: 554, endPoint y: 390, distance: 73.1
click at [554, 390] on div "ESN0040259075" at bounding box center [545, 375] width 140 height 61
click at [886, 690] on div "Policy details Lines of coverage Policy number Market details Effective date Ex…" at bounding box center [849, 419] width 1306 height 615
drag, startPoint x: 554, startPoint y: 616, endPoint x: 524, endPoint y: 617, distance: 30.7
click at [554, 616] on div "Policy details Lines of coverage Policy number Market details Effective date Ex…" at bounding box center [849, 419] width 1306 height 615
